Goal: Task Accomplishment & Management: Use online tool/utility

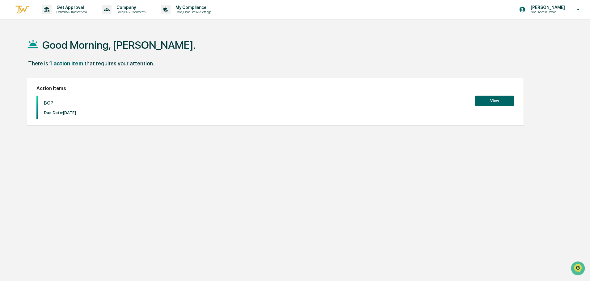
click at [486, 100] on button "View" at bounding box center [495, 101] width 40 height 11
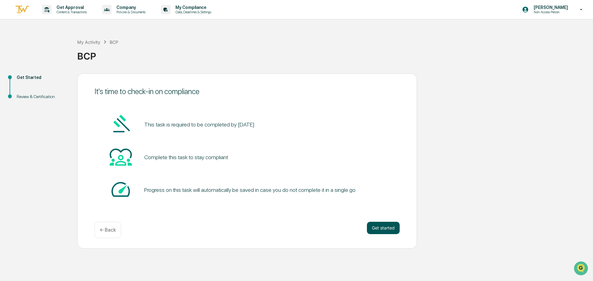
click at [381, 227] on button "Get started" at bounding box center [383, 228] width 33 height 12
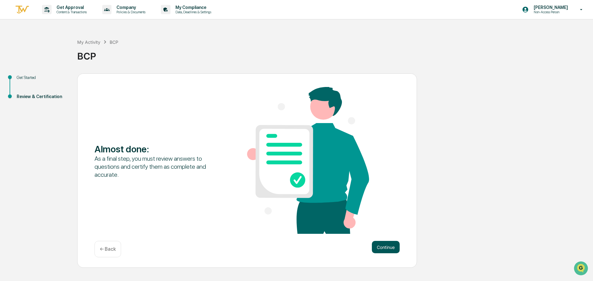
click at [384, 243] on button "Continue" at bounding box center [386, 247] width 28 height 12
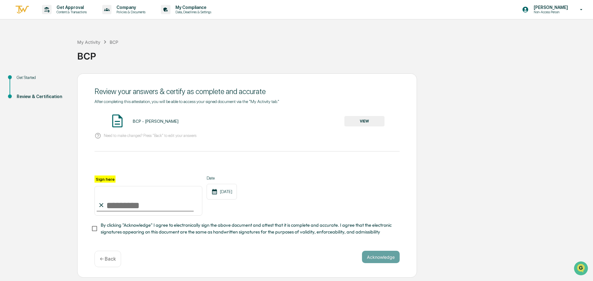
click at [352, 126] on button "VIEW" at bounding box center [364, 121] width 40 height 11
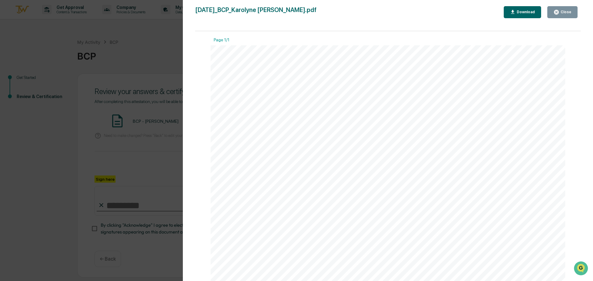
click at [560, 15] on button "Close" at bounding box center [562, 12] width 30 height 12
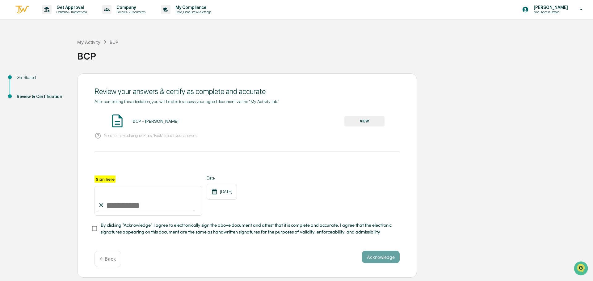
click at [117, 205] on input "Sign here" at bounding box center [149, 201] width 108 height 30
type input "**********"
click at [386, 260] on button "Acknowledge" at bounding box center [381, 257] width 38 height 12
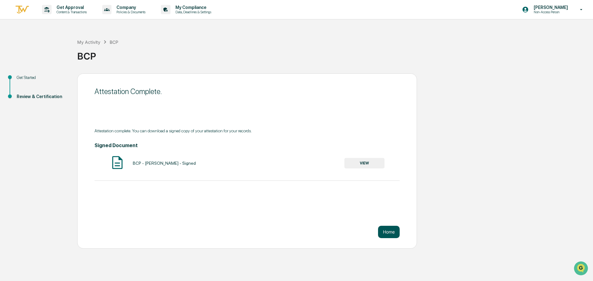
click at [391, 233] on button "Home" at bounding box center [389, 232] width 22 height 12
